Goal: Task Accomplishment & Management: Complete application form

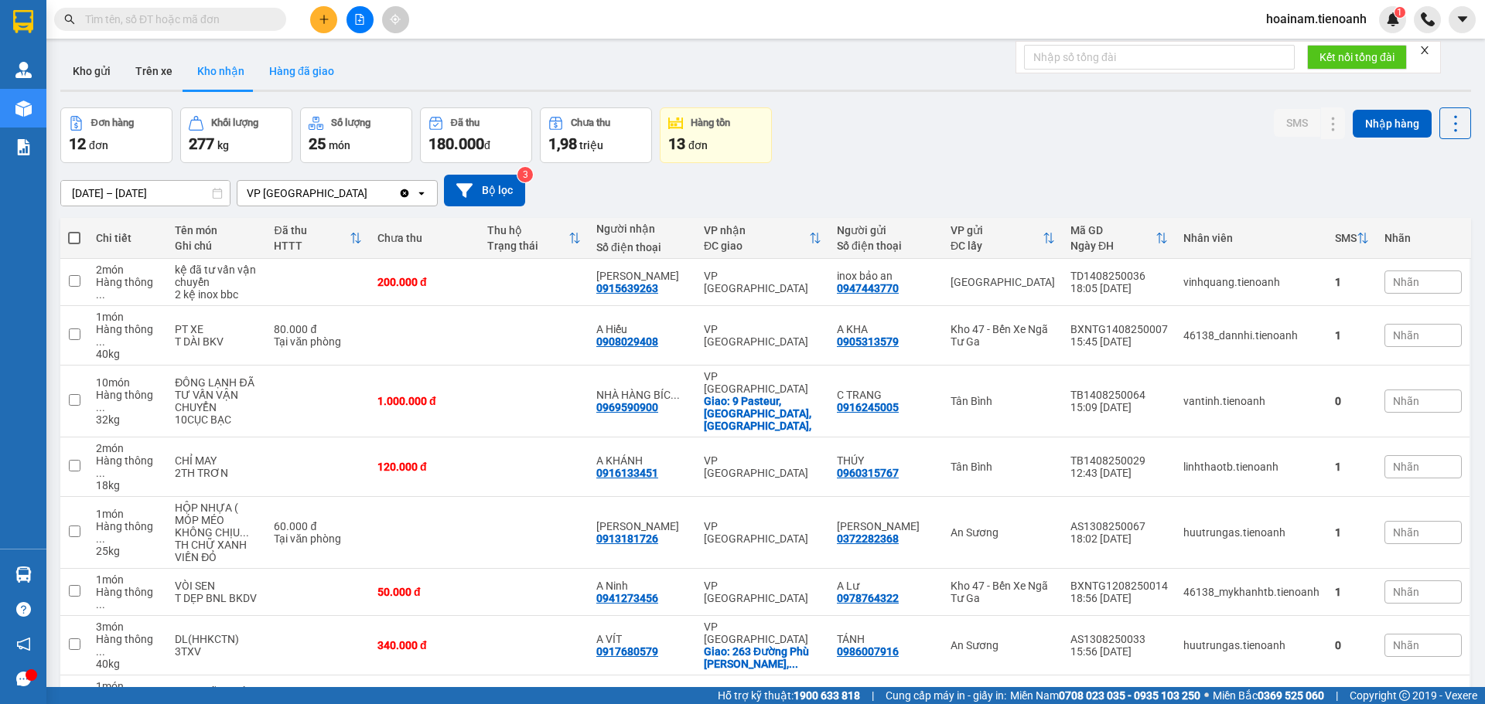
click at [330, 77] on button "Hàng đã giao" at bounding box center [302, 71] width 90 height 37
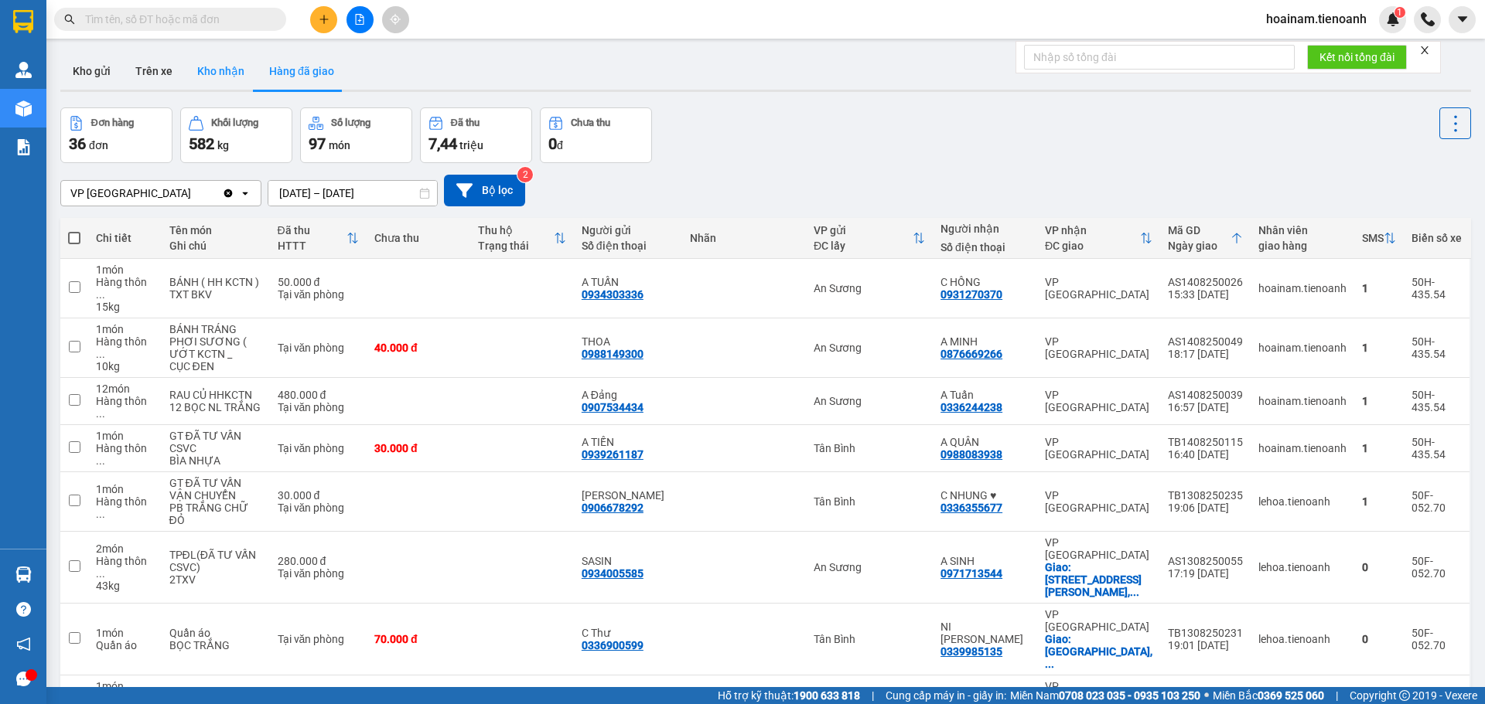
click at [212, 78] on button "Kho nhận" at bounding box center [221, 71] width 72 height 37
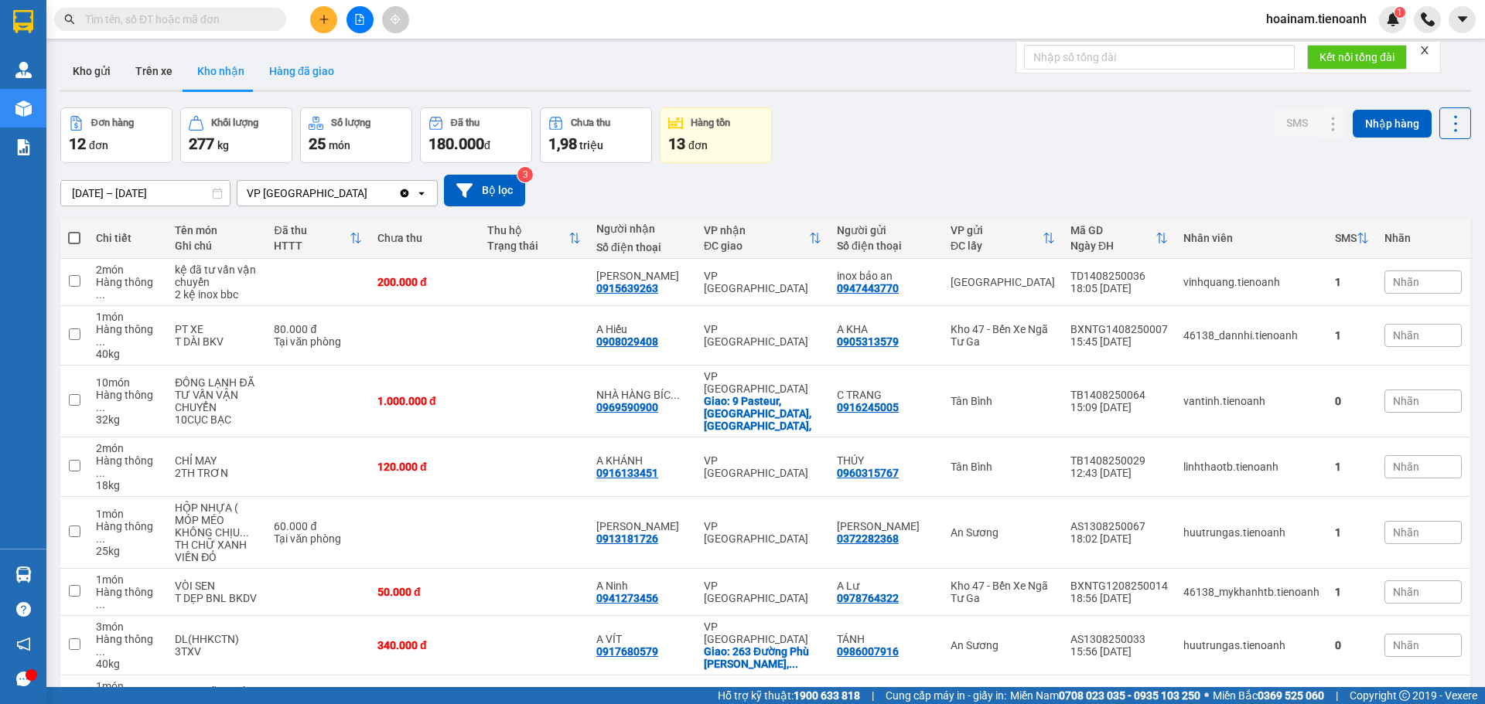
click at [279, 68] on button "Hàng đã giao" at bounding box center [302, 71] width 90 height 37
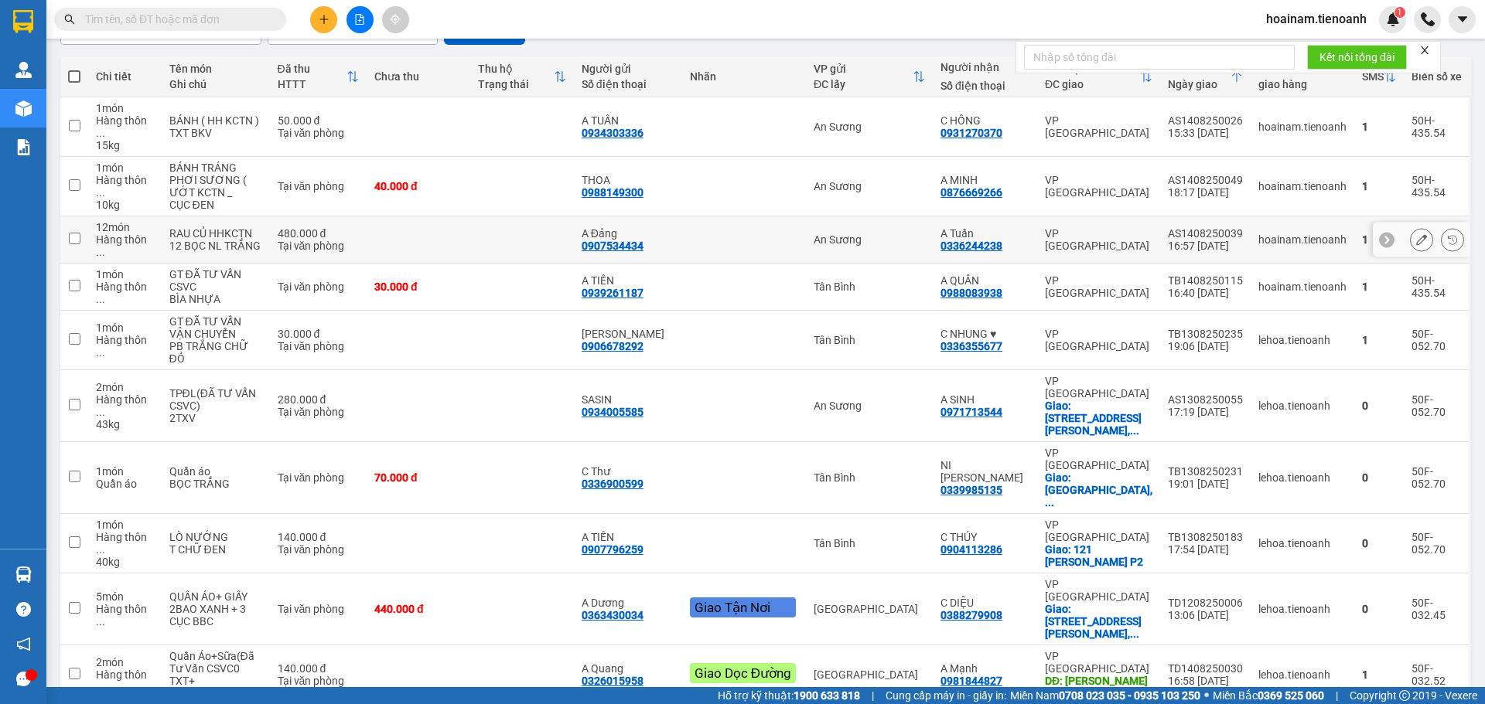
scroll to position [169, 0]
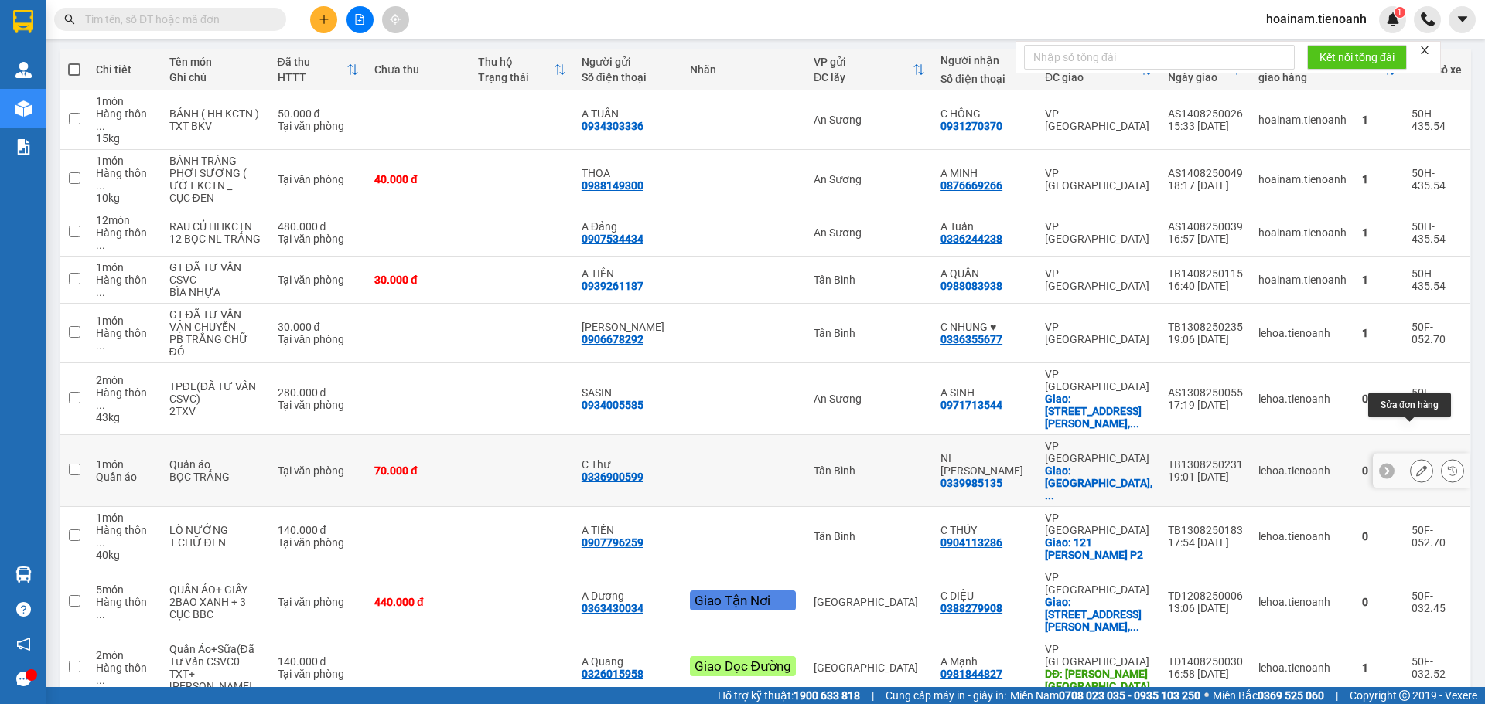
click at [1410, 458] on button at bounding box center [1421, 471] width 22 height 27
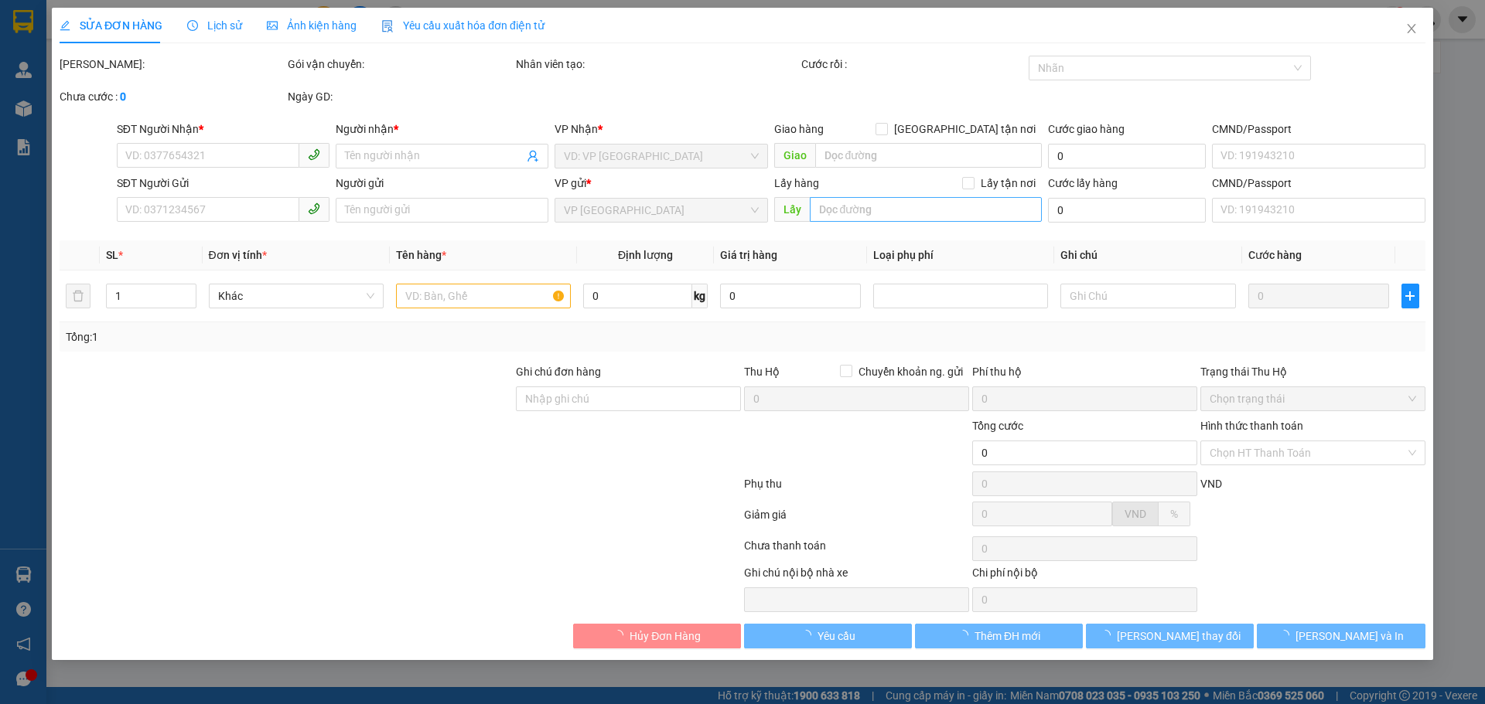
type input "0339985135"
type input "NI [PERSON_NAME]"
checkbox input "true"
type input "[GEOGRAPHIC_DATA], [PERSON_NAME][GEOGRAPHIC_DATA], [GEOGRAPHIC_DATA], [GEOGRAPH…"
type input "40.000"
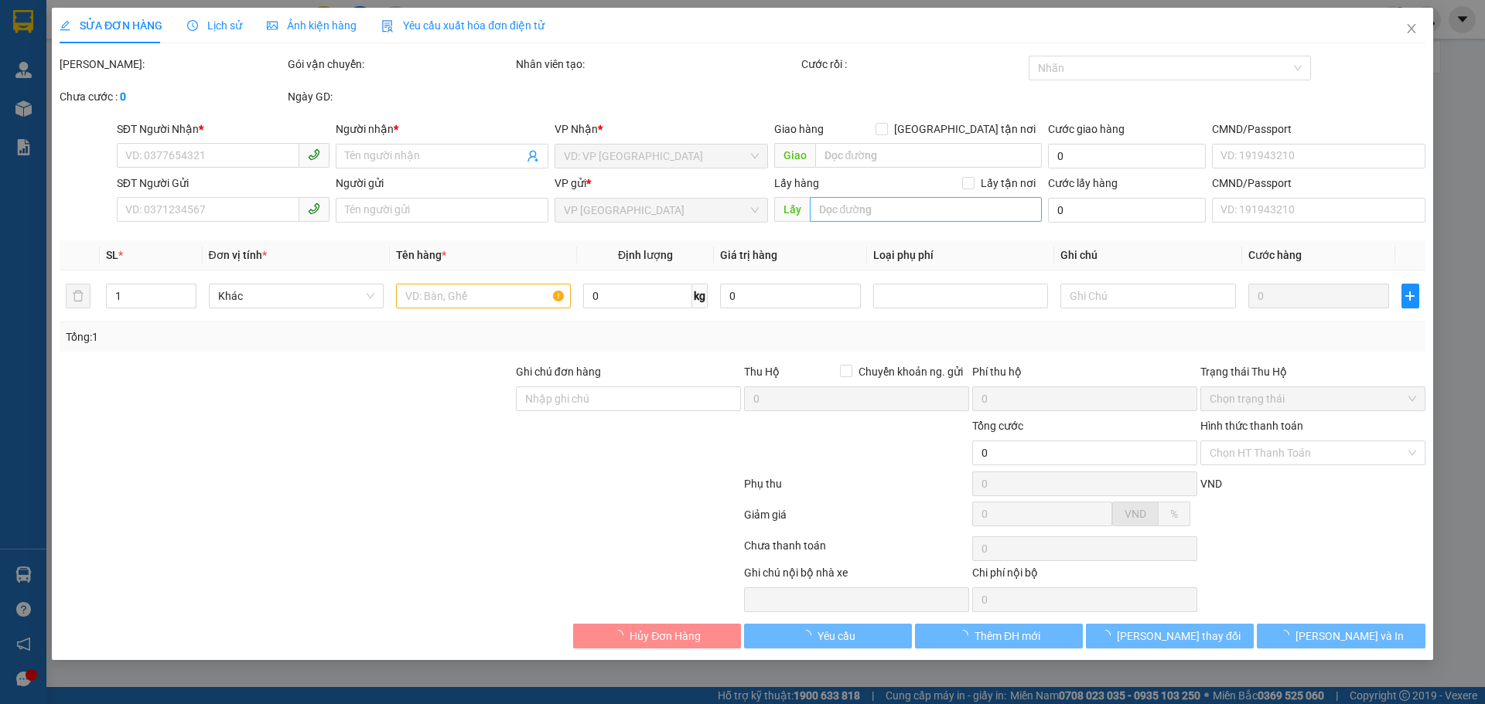
type input "0336900599"
type input "C Thư"
type input "70.000"
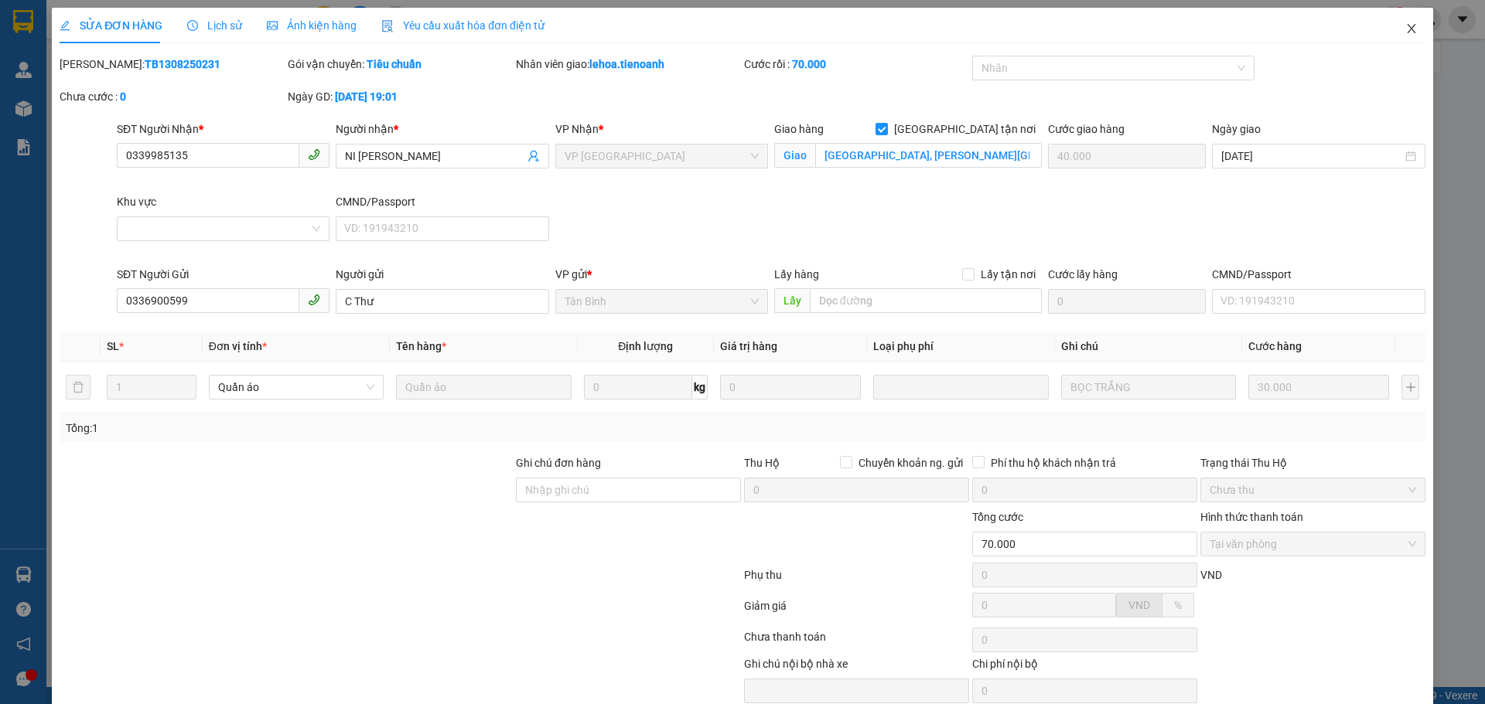
click at [1407, 30] on icon "close" at bounding box center [1411, 28] width 9 height 9
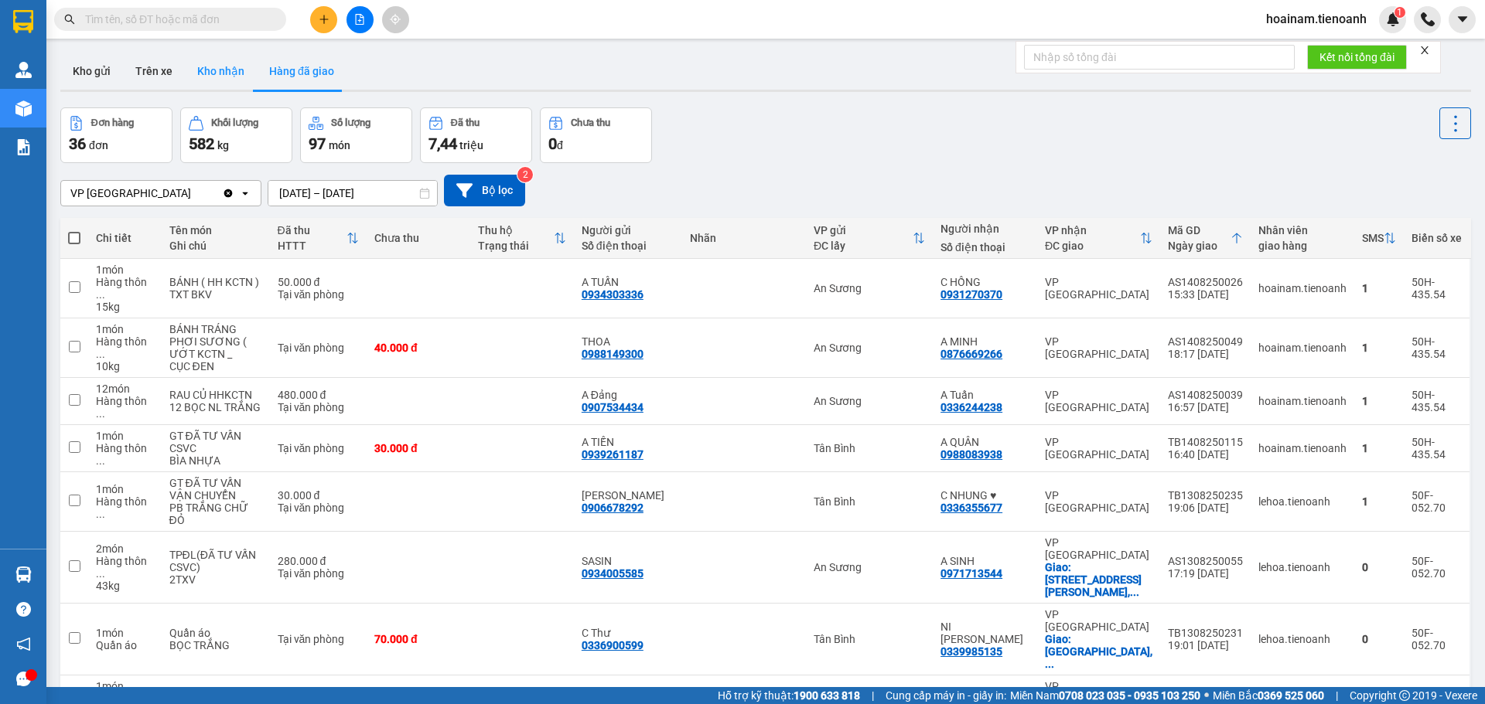
click at [233, 76] on button "Kho nhận" at bounding box center [221, 71] width 72 height 37
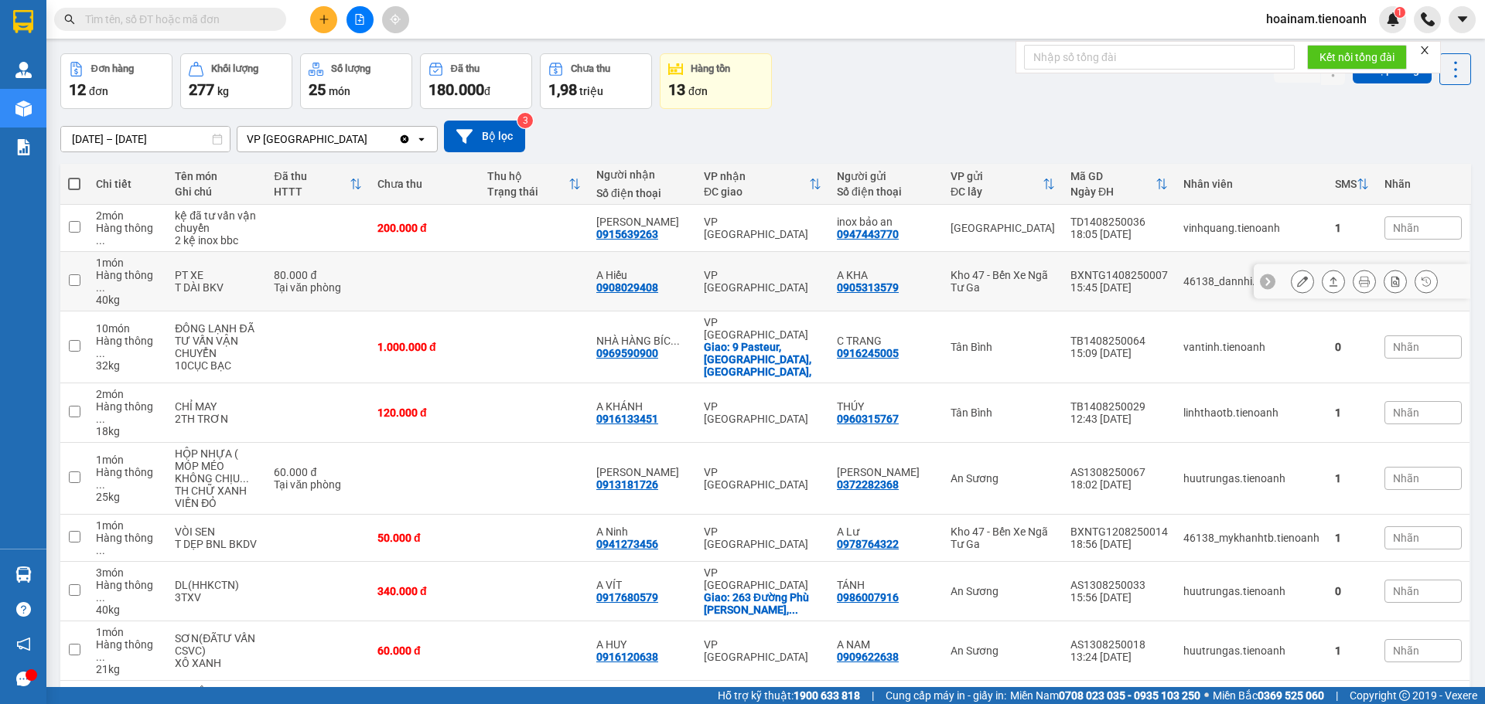
scroll to position [77, 0]
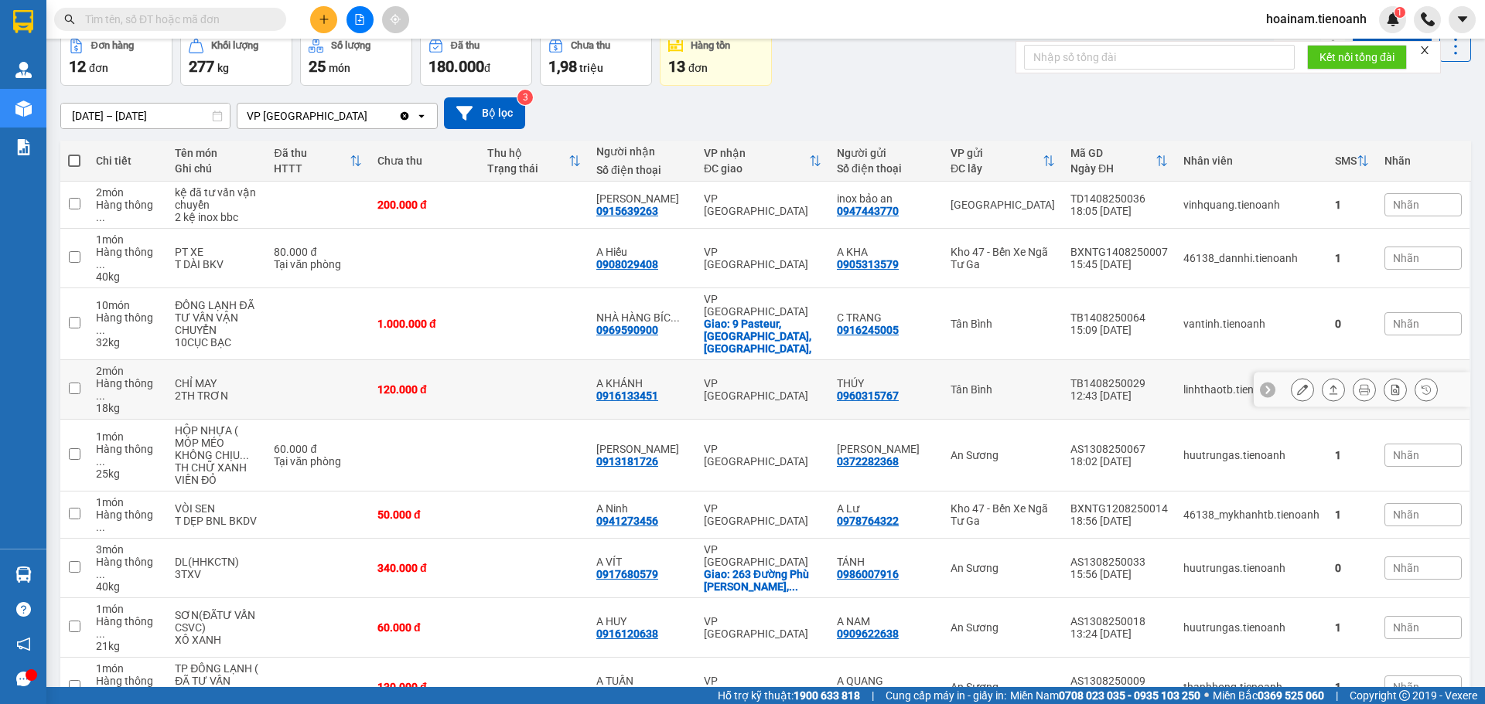
click at [471, 384] on div "120.000 đ" at bounding box center [424, 390] width 94 height 12
checkbox input "true"
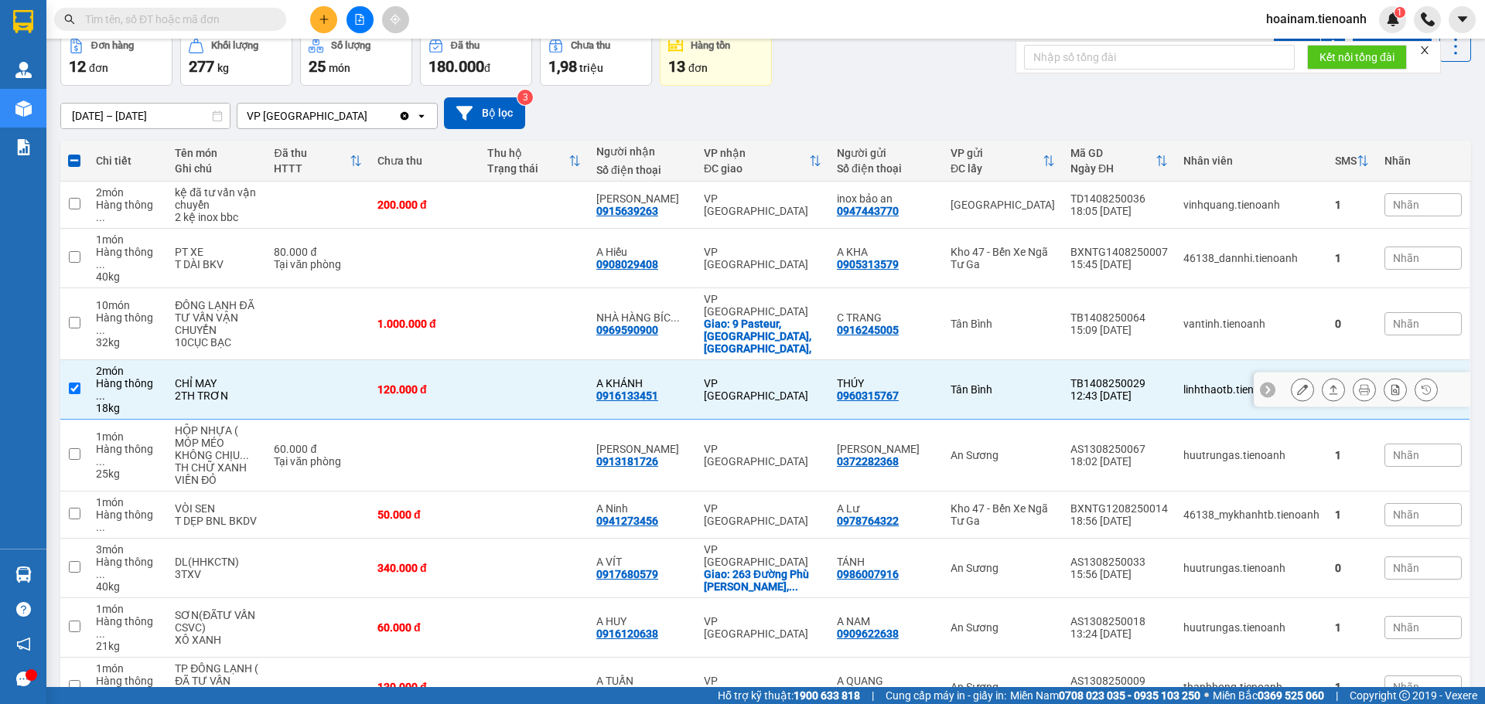
click at [1297, 384] on icon at bounding box center [1302, 389] width 11 height 11
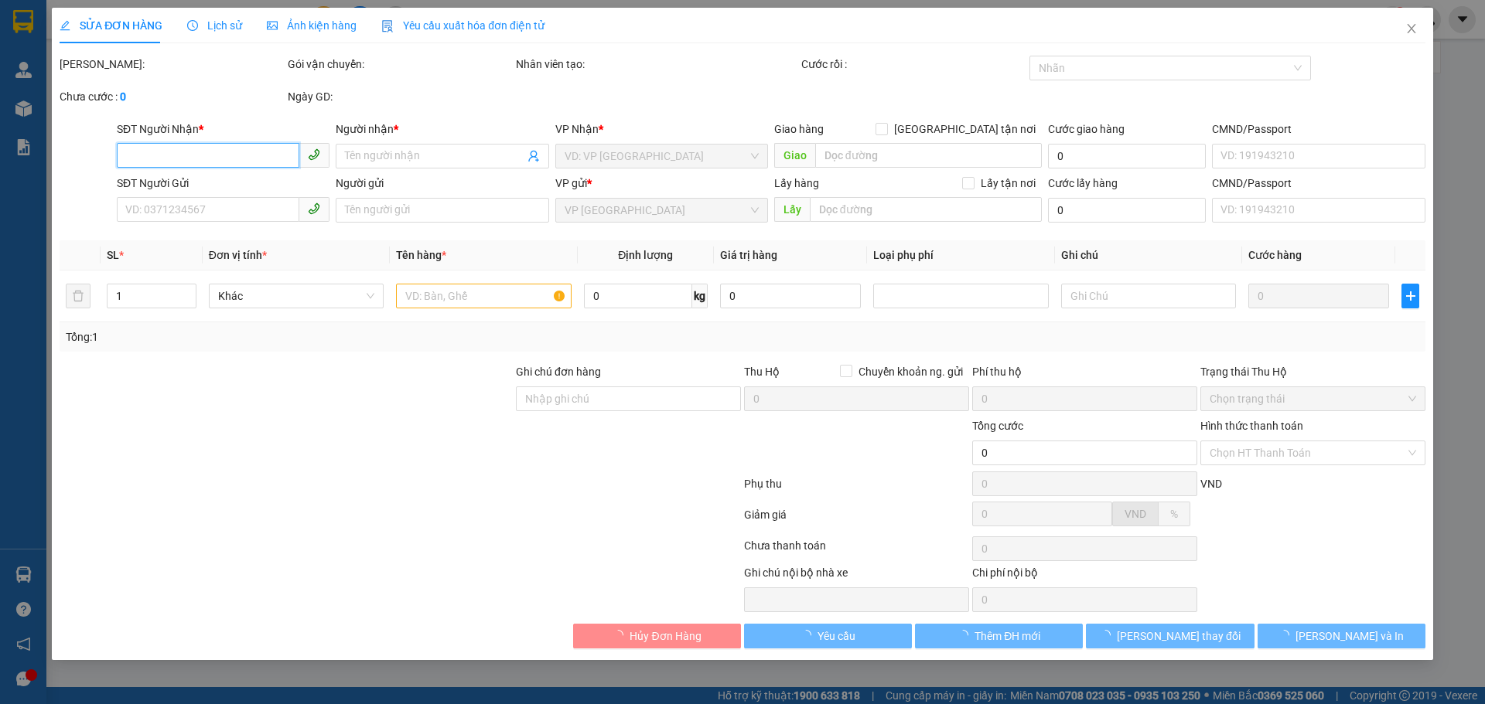
type input "0916133451"
type input "A KHÁNH"
type input "0960315767"
type input "THÚY"
type input "120.000"
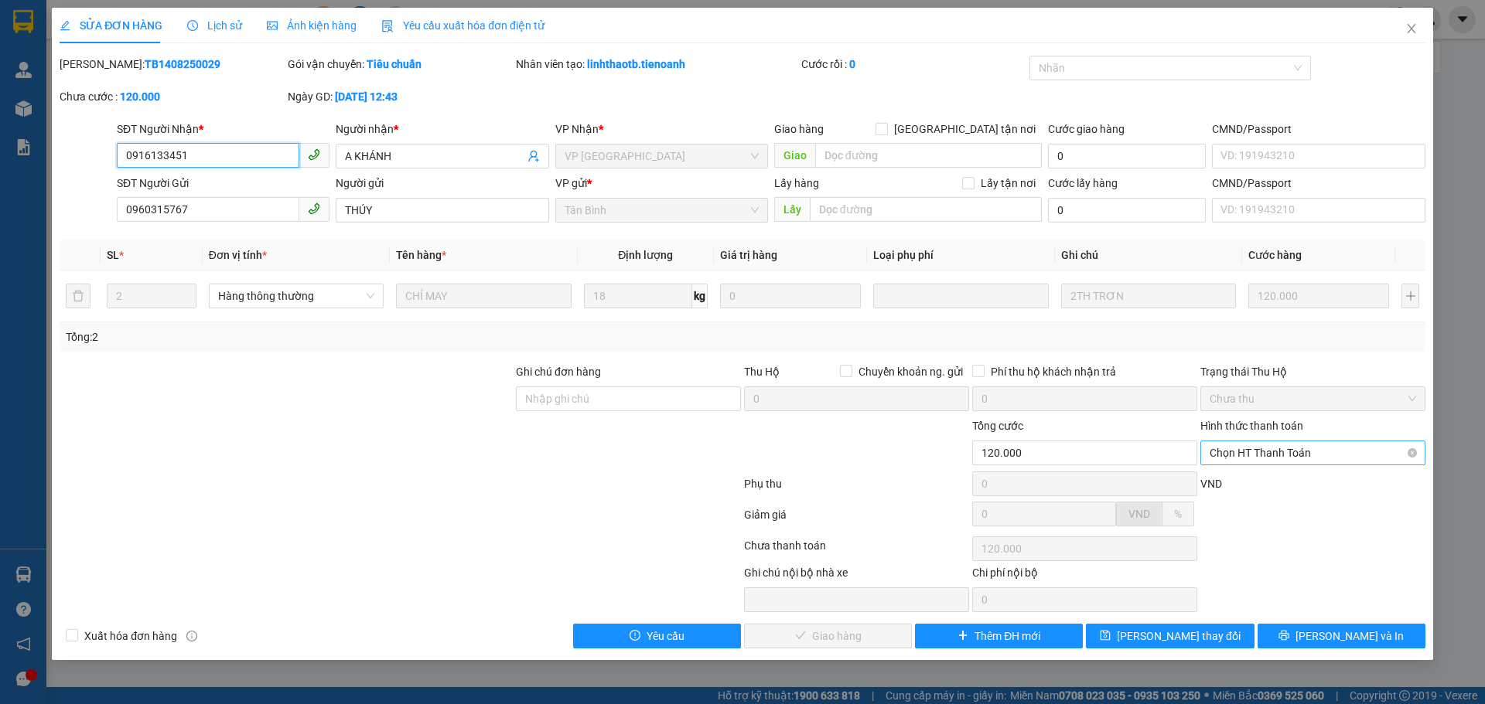
click at [1264, 449] on span "Chọn HT Thanh Toán" at bounding box center [1312, 453] width 206 height 23
click at [1220, 489] on div "Tại văn phòng" at bounding box center [1312, 484] width 206 height 17
type input "0"
click at [837, 639] on span "[PERSON_NAME] và Giao hàng" at bounding box center [847, 636] width 148 height 17
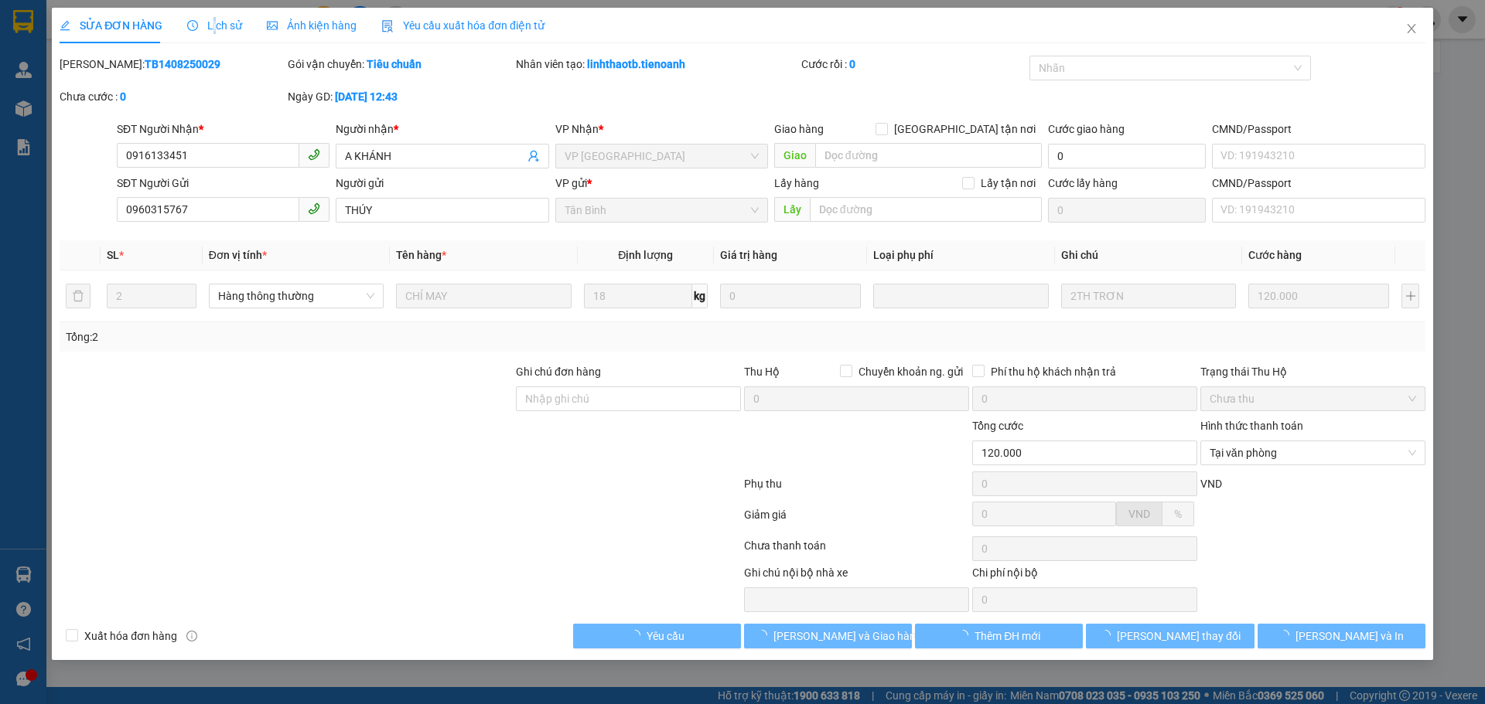
click at [213, 27] on span "Lịch sử" at bounding box center [214, 25] width 55 height 12
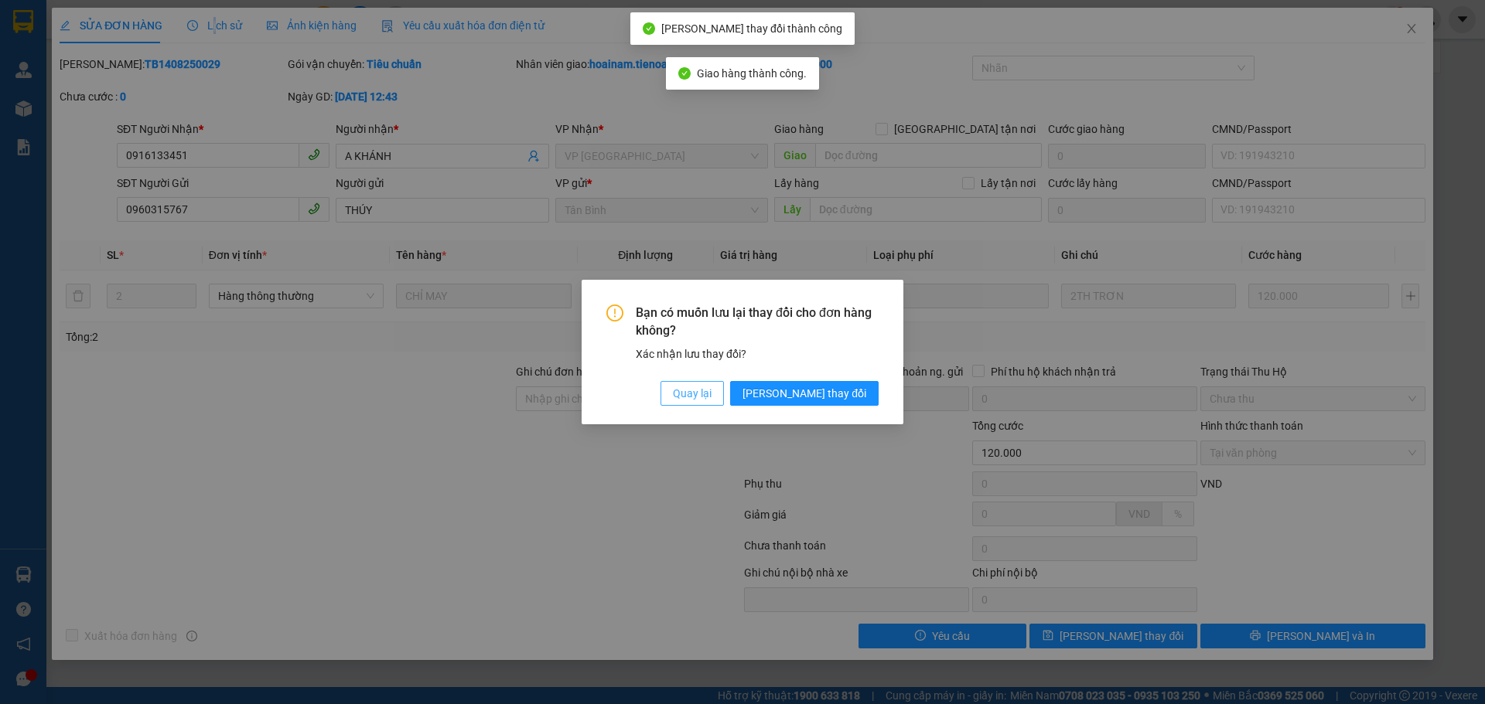
click at [711, 394] on span "Quay lại" at bounding box center [692, 393] width 39 height 17
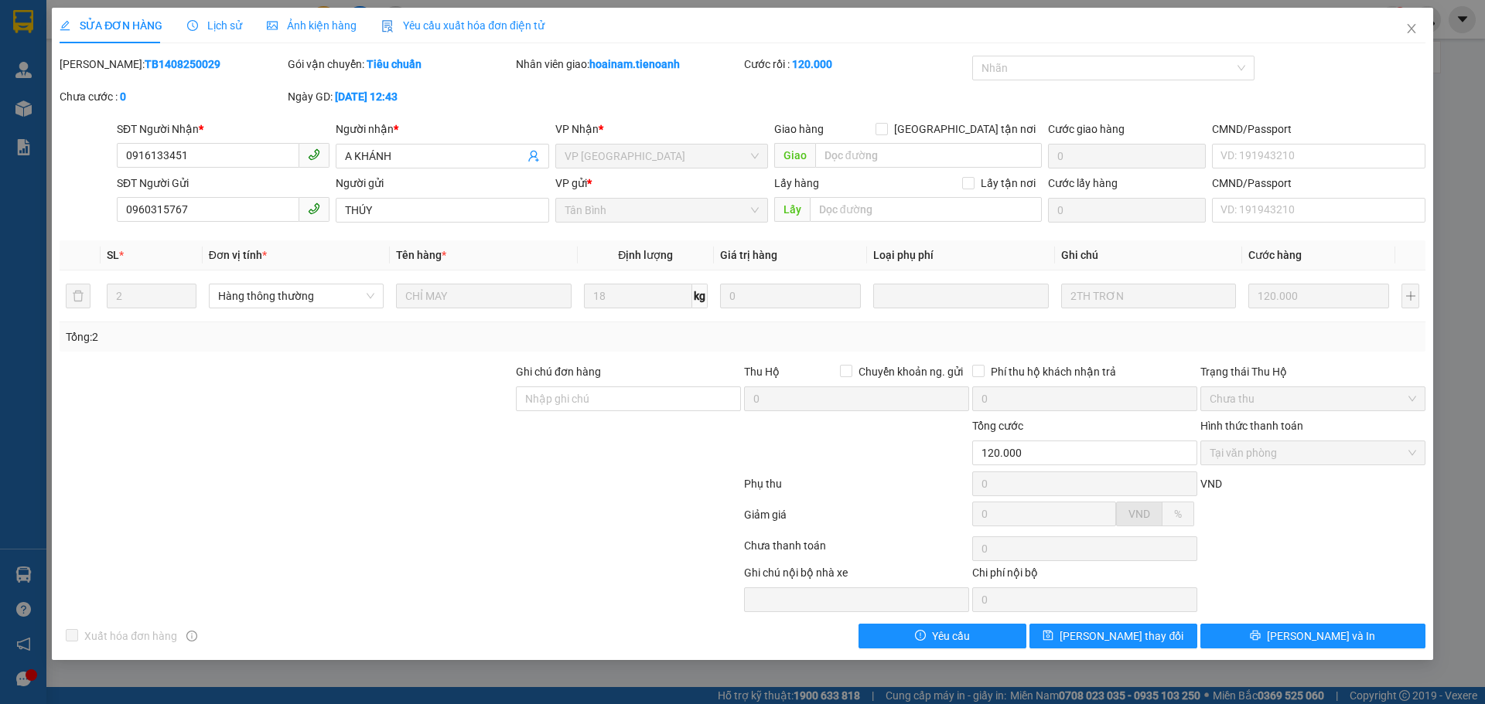
click at [230, 19] on div "Lịch sử" at bounding box center [214, 26] width 55 height 36
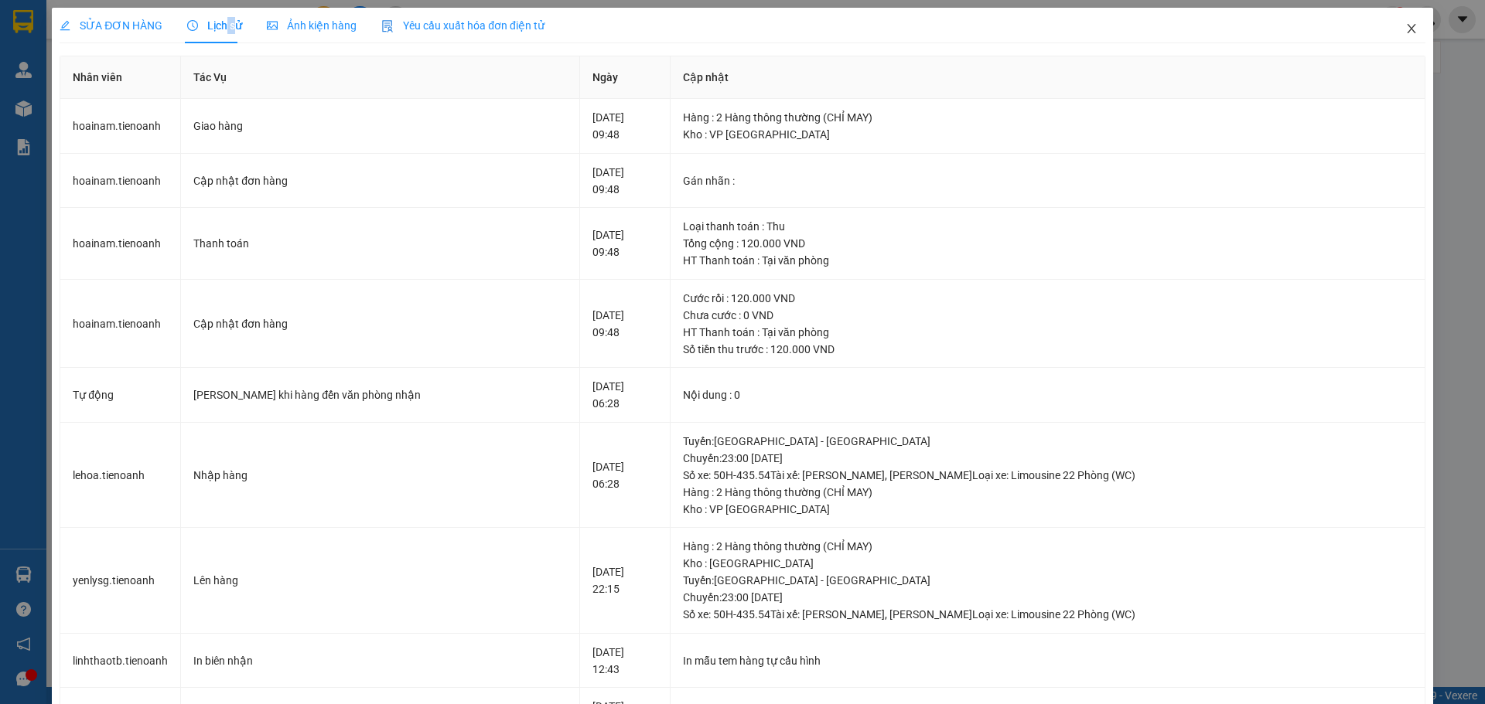
click at [1405, 35] on icon "close" at bounding box center [1411, 28] width 12 height 12
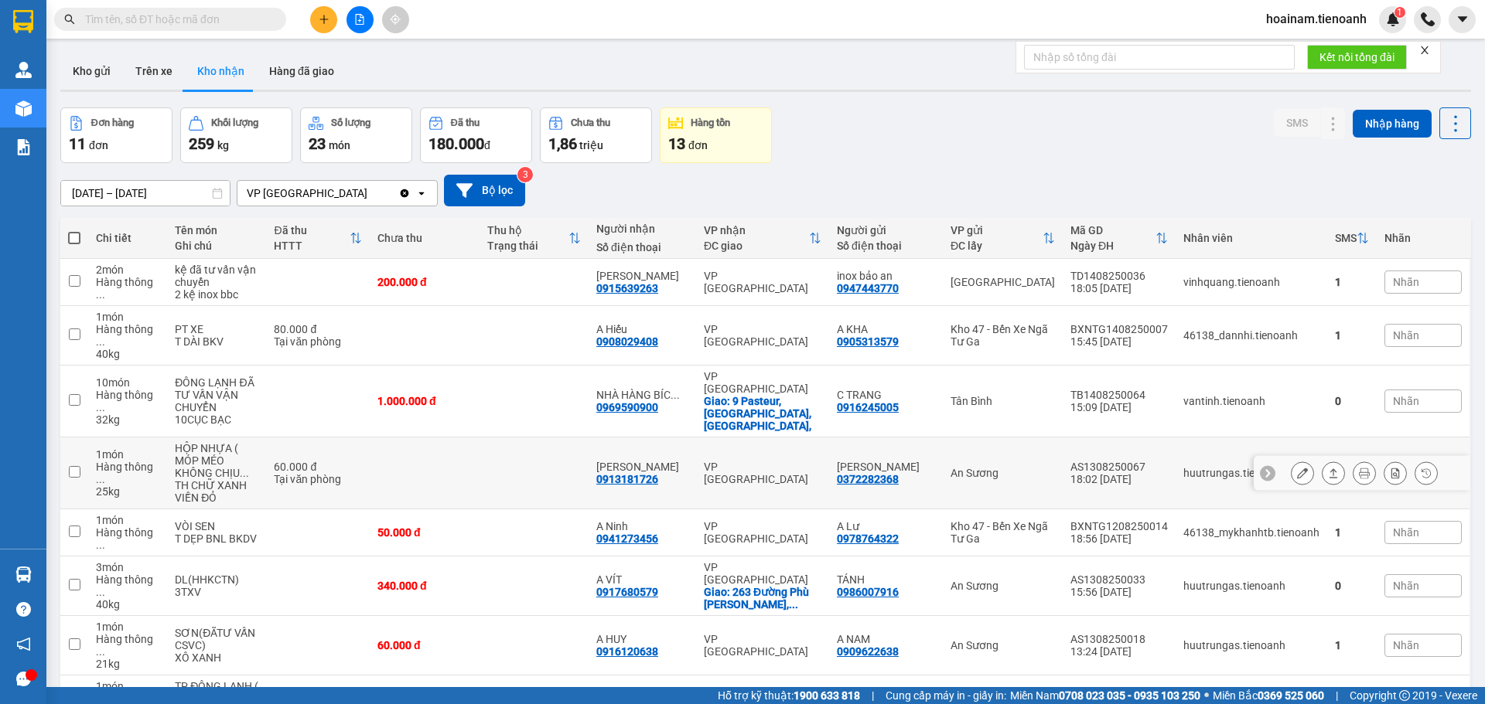
click at [461, 449] on td at bounding box center [424, 474] width 109 height 72
checkbox input "true"
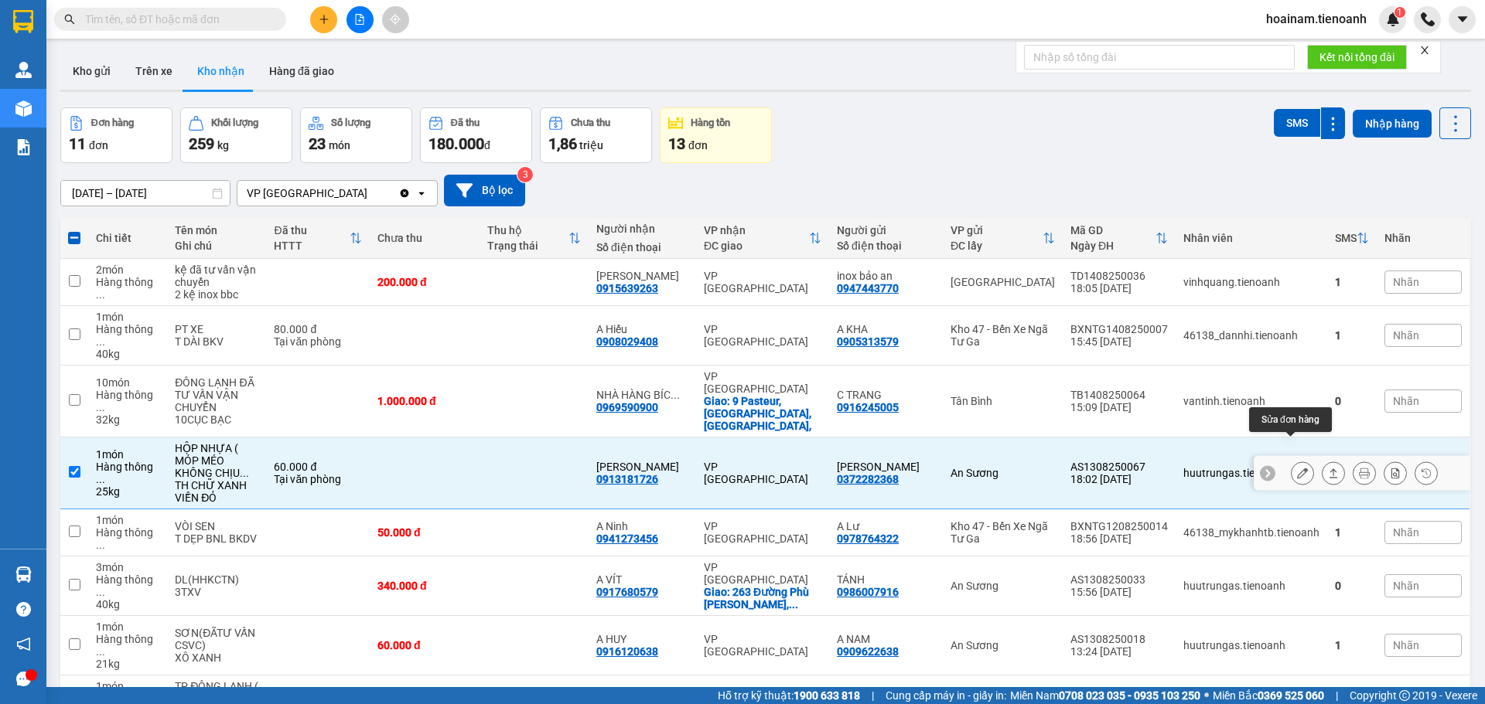
click at [1297, 468] on icon at bounding box center [1302, 473] width 11 height 11
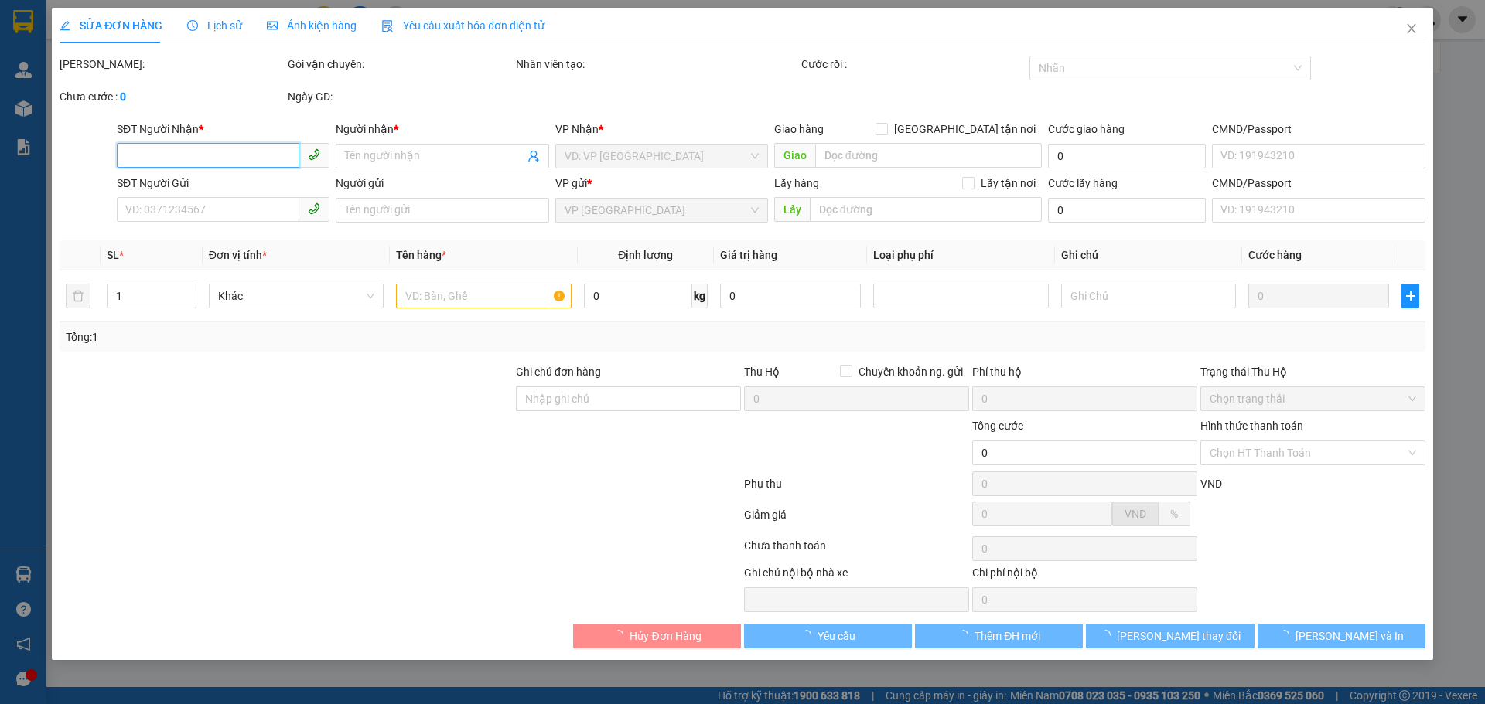
type input "0913181726"
type input "[PERSON_NAME]"
type input "0372282368"
type input "[PERSON_NAME]"
type input "60.000"
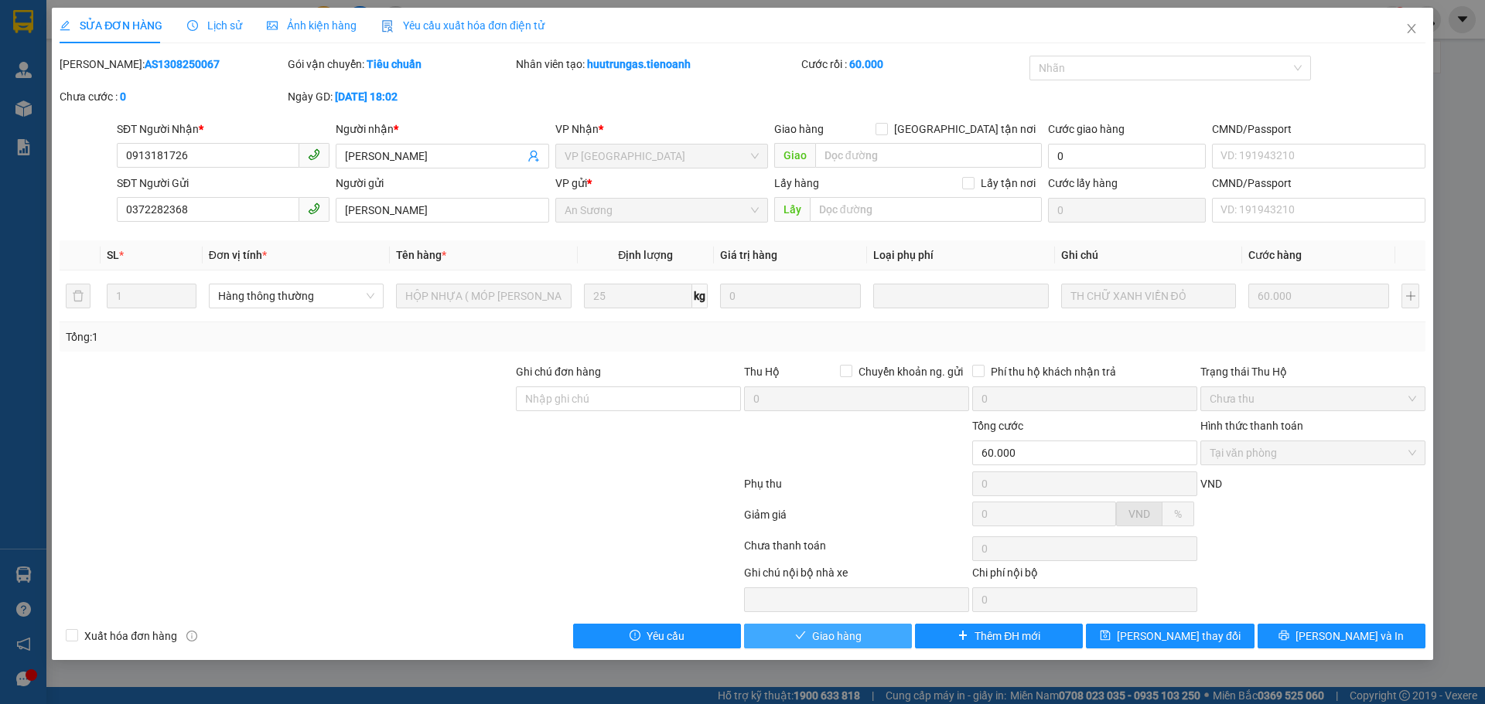
click at [831, 635] on span "Giao hàng" at bounding box center [836, 636] width 49 height 17
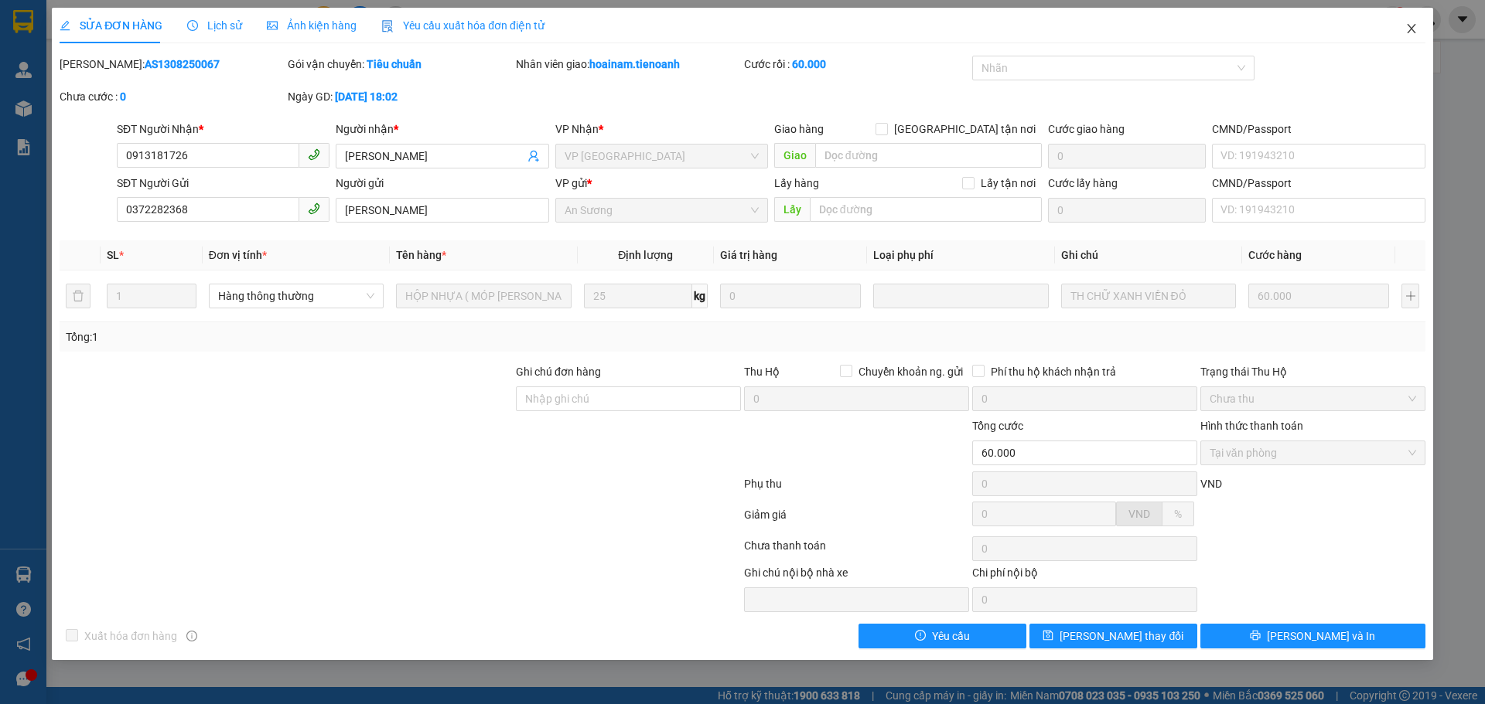
click at [1413, 30] on icon "close" at bounding box center [1411, 28] width 12 height 12
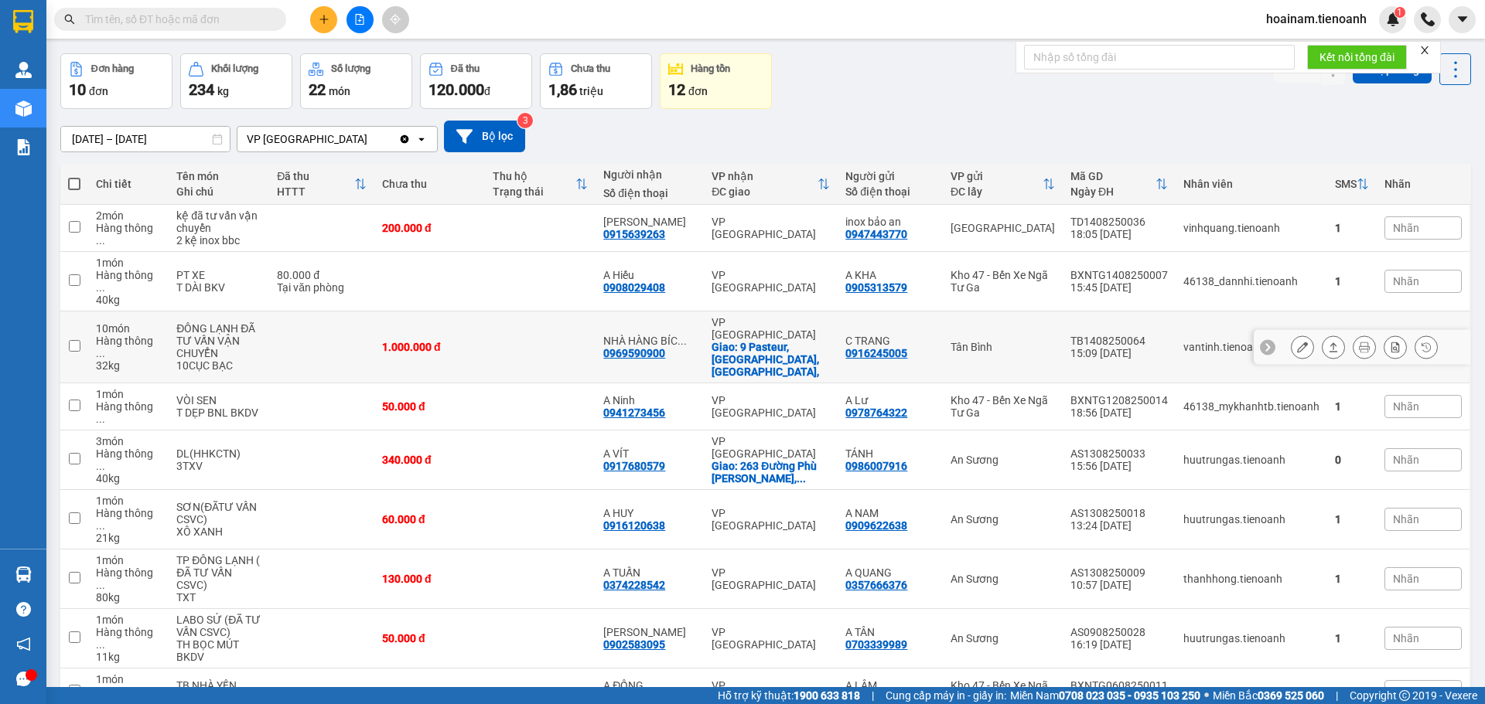
scroll to position [119, 0]
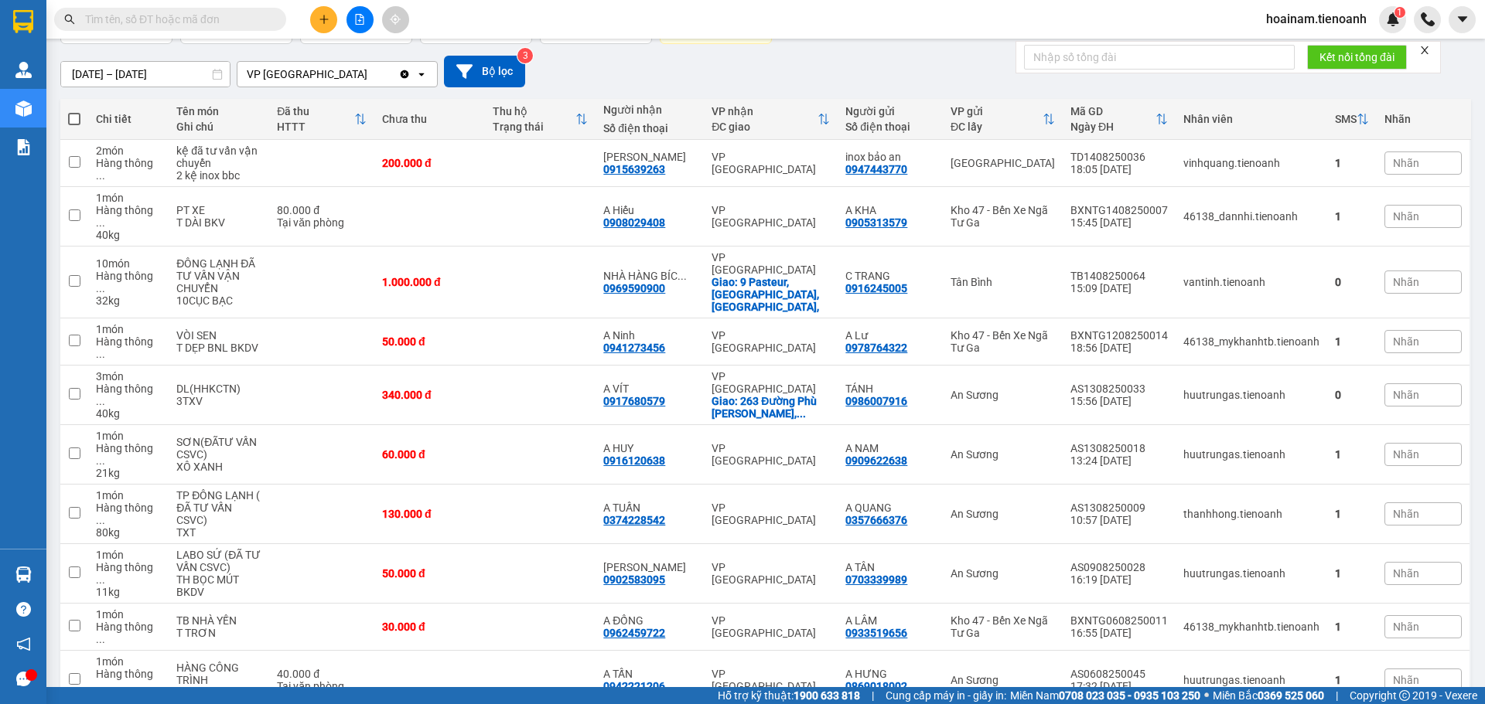
click at [193, 17] on input "text" at bounding box center [176, 19] width 182 height 17
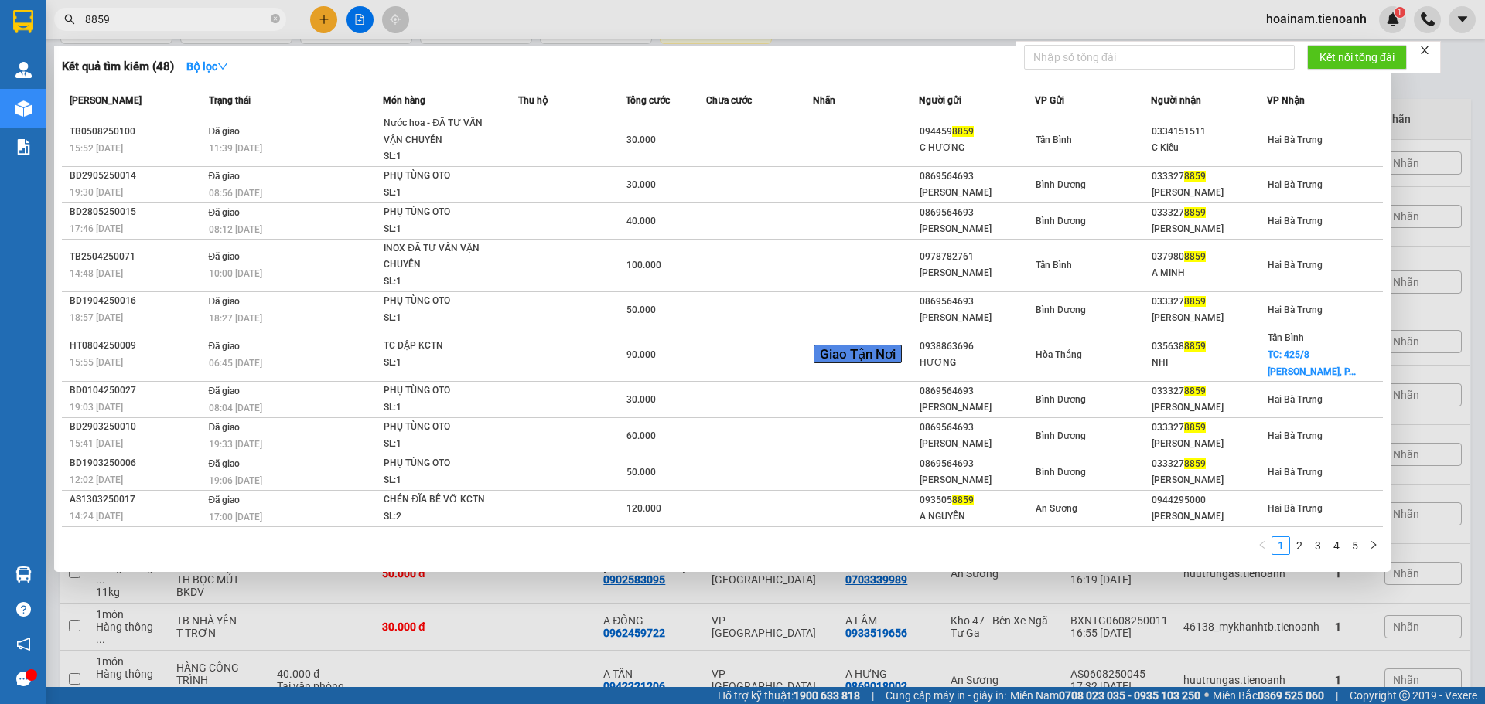
type input "8859"
drag, startPoint x: 593, startPoint y: 684, endPoint x: 583, endPoint y: 675, distance: 13.2
click at [593, 683] on div at bounding box center [742, 352] width 1485 height 704
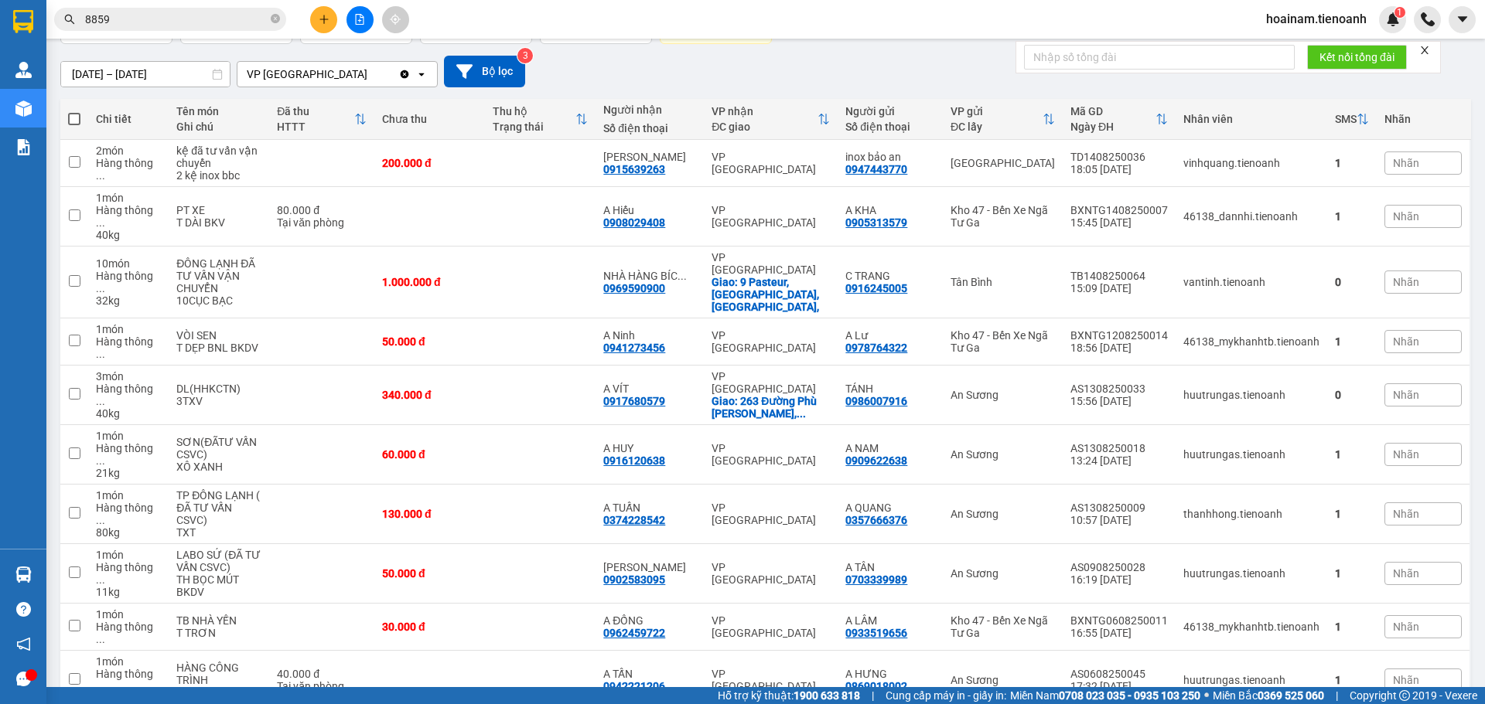
click at [527, 200] on td at bounding box center [540, 217] width 111 height 60
checkbox input "true"
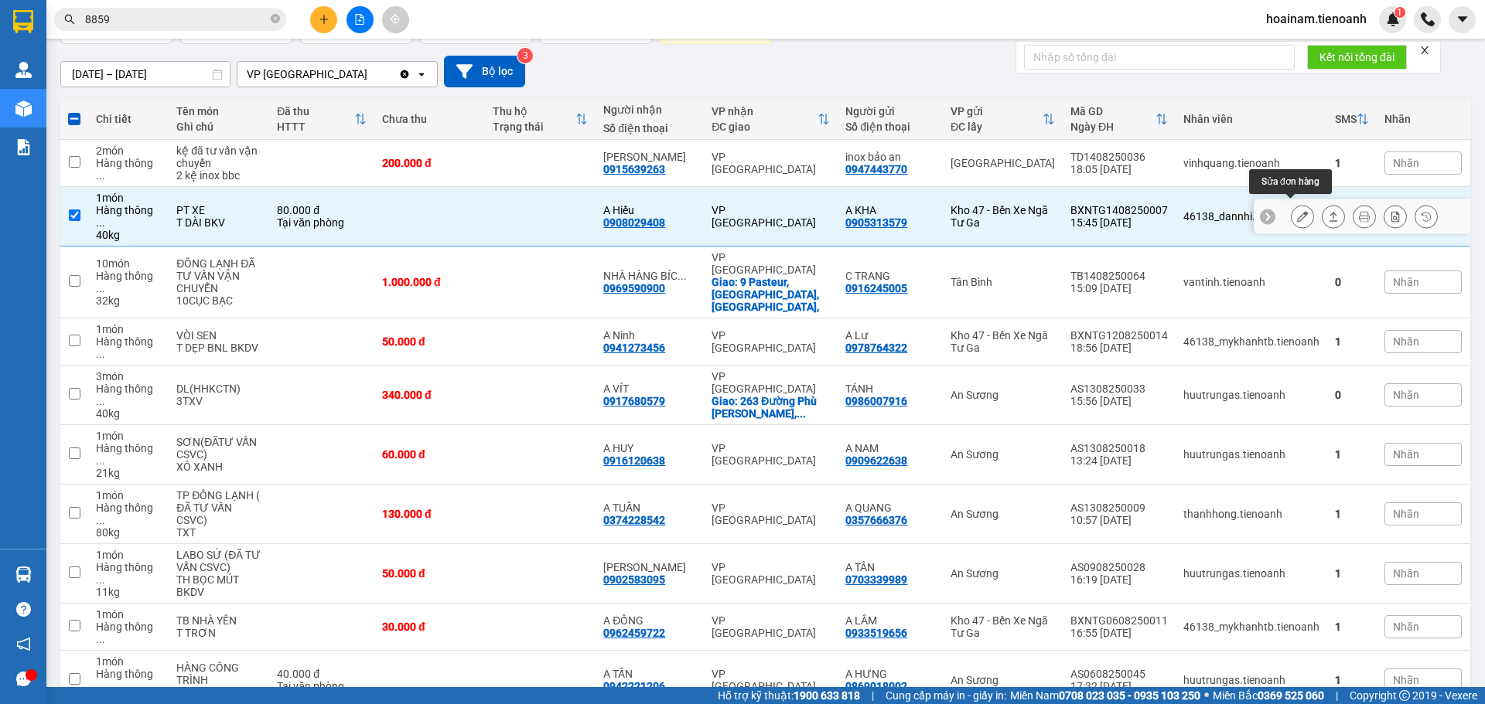
click at [1297, 211] on icon at bounding box center [1302, 216] width 11 height 11
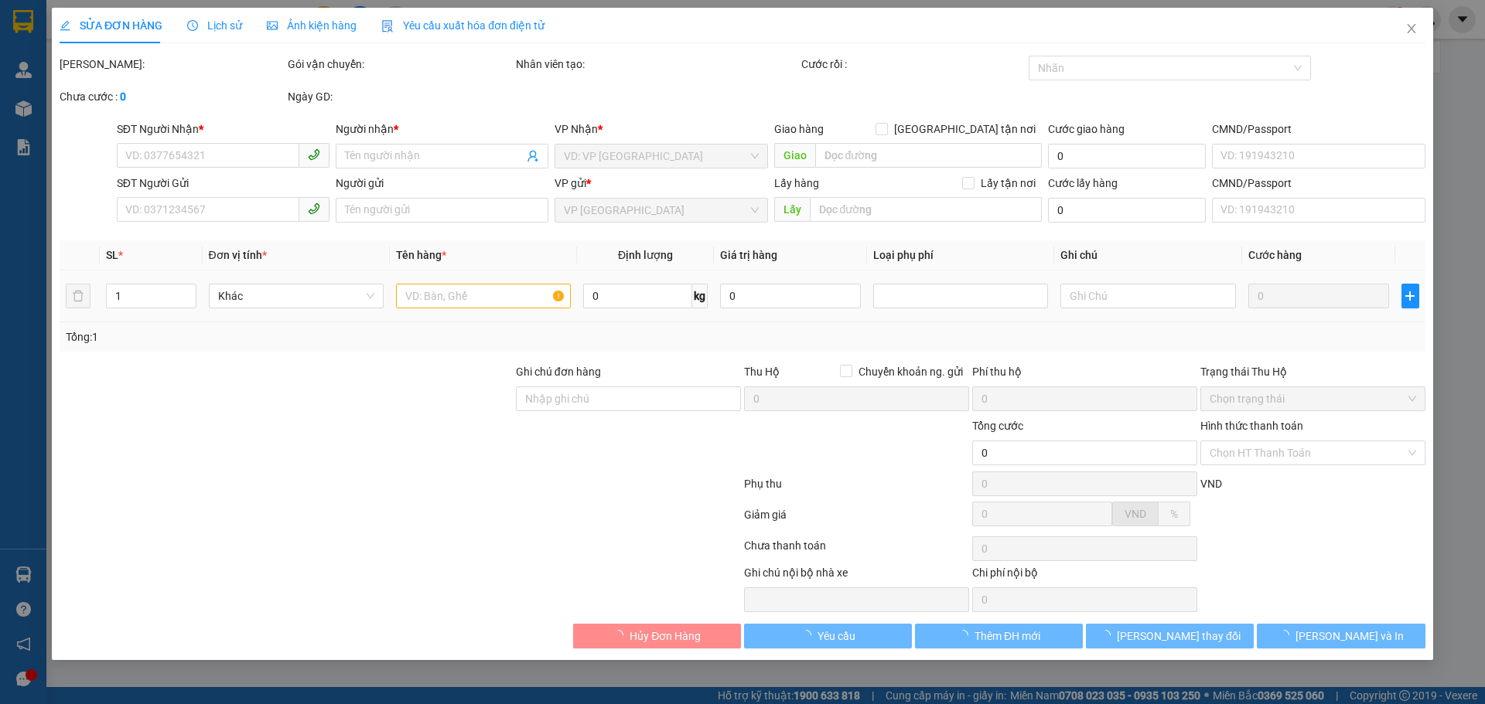
type input "0908029408"
type input "A Hiếu"
type input "0905313579"
type input "A KHA"
type input "80.000"
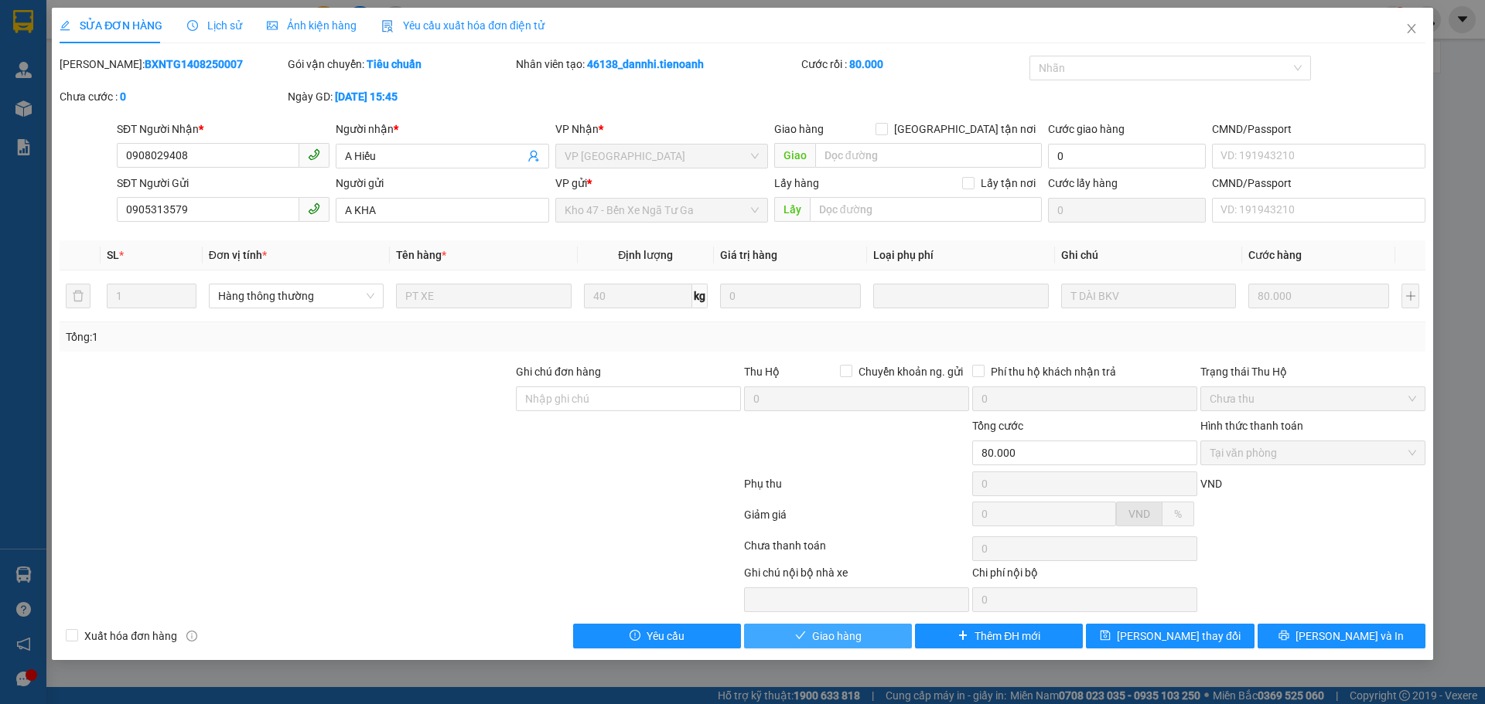
click at [843, 636] on span "Giao hàng" at bounding box center [836, 636] width 49 height 17
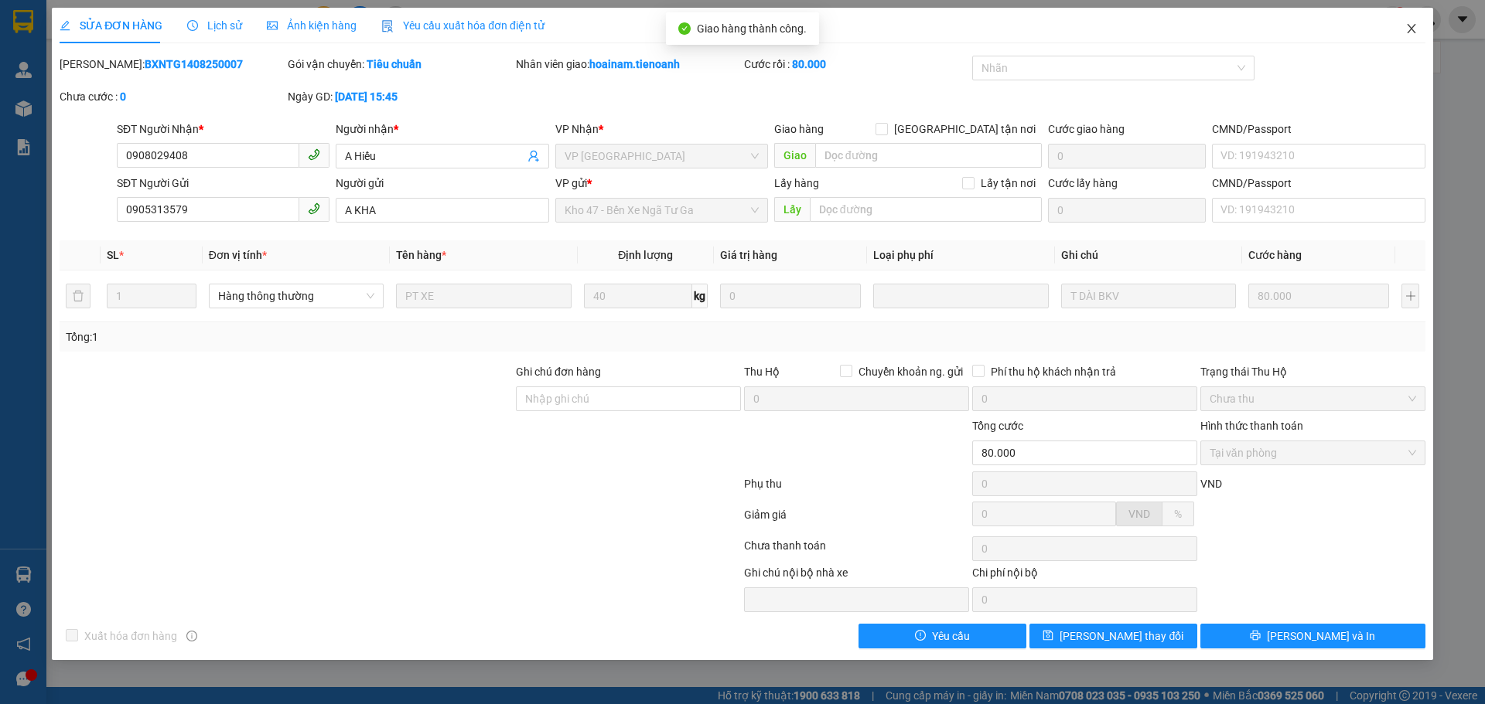
click at [1416, 24] on icon "close" at bounding box center [1411, 28] width 12 height 12
